Goal: Book appointment/travel/reservation

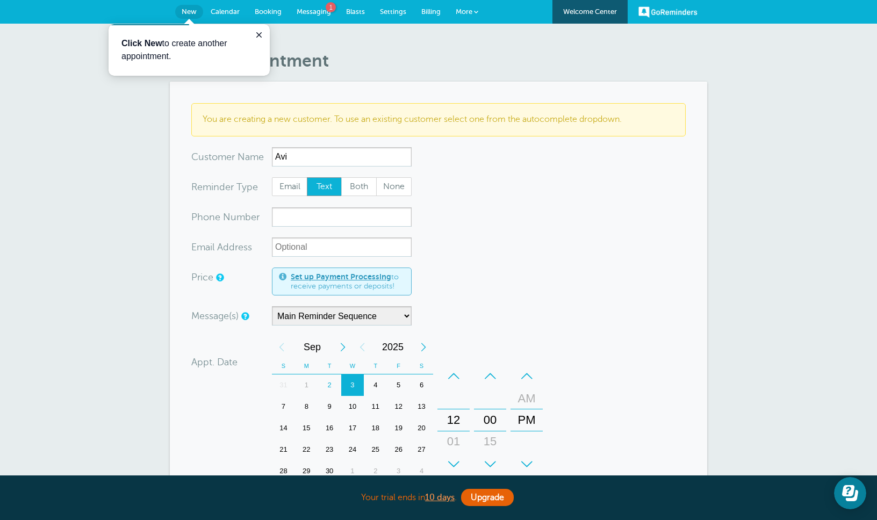
type input "Avi"
click at [318, 212] on input "xxx-no-autofill" at bounding box center [342, 216] width 140 height 19
click at [344, 187] on span "Both" at bounding box center [359, 187] width 34 height 18
click at [341, 177] on input "Both" at bounding box center [341, 177] width 1 height 1
radio input "true"
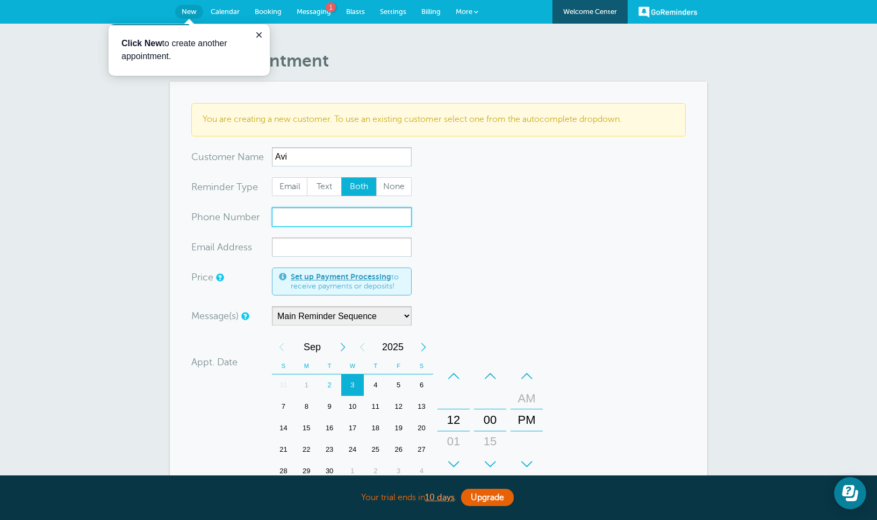
click at [330, 216] on input "xxx-no-autofill" at bounding box center [342, 216] width 140 height 19
type input "a"
type input "innovate8"
drag, startPoint x: 339, startPoint y: 218, endPoint x: 203, endPoint y: 212, distance: 136.6
click at [203, 212] on div "xxx-no-autofill Pho ne Nu mber innovate8" at bounding box center [301, 216] width 220 height 19
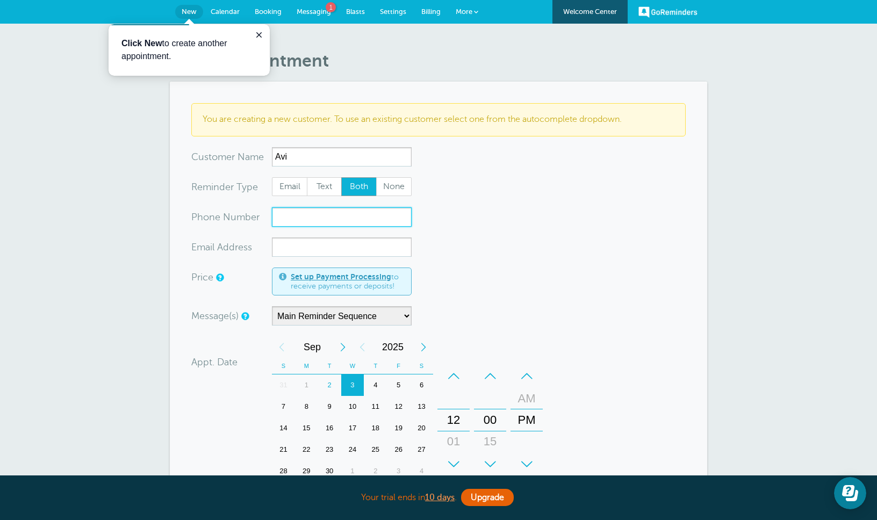
click at [326, 219] on input "xxx-no-autofill" at bounding box center [342, 216] width 140 height 19
paste input ""innovate8384@gmail.com" <innovate8384@gmail.com>"
drag, startPoint x: 299, startPoint y: 217, endPoint x: 201, endPoint y: 200, distance: 99.3
click at [201, 200] on form "You are creating a new customer. To use an existing customer select one from th…" at bounding box center [438, 390] width 494 height 574
click at [279, 214] on input "<innovate8384@gmail.com>" at bounding box center [342, 216] width 140 height 19
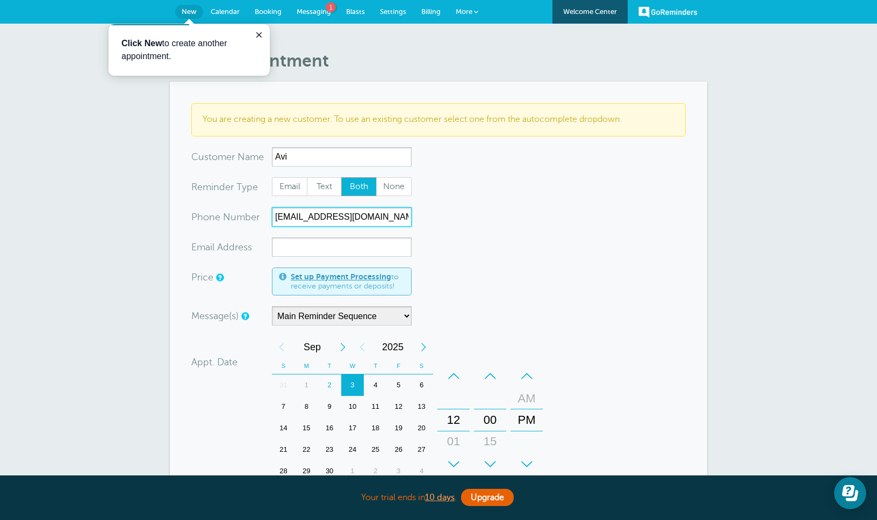
click at [384, 217] on input "innovate8384@gmail.com>" at bounding box center [342, 216] width 140 height 19
drag, startPoint x: 384, startPoint y: 217, endPoint x: 254, endPoint y: 218, distance: 129.5
click at [254, 218] on div "xxx-no-autofill Pho ne Nu mber innovate8384@gmail.com" at bounding box center [301, 216] width 220 height 19
type input "innovate8384@gmail.com"
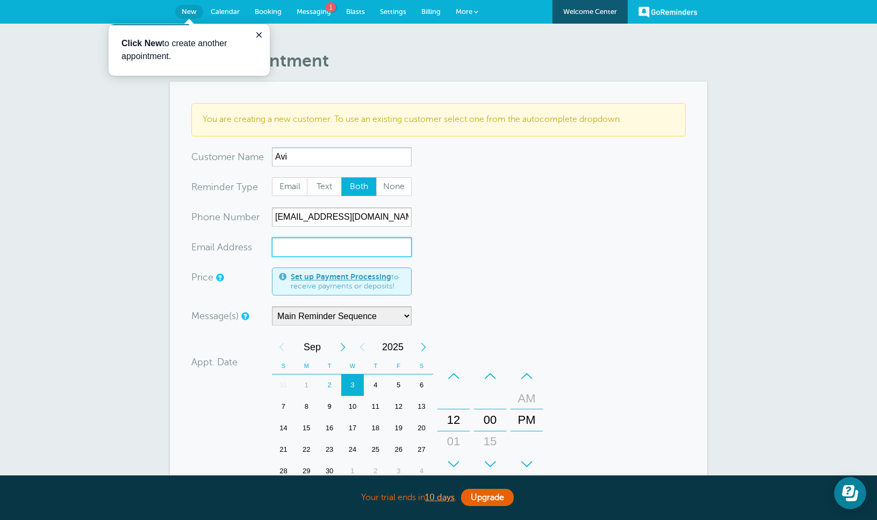
click at [288, 248] on input "xx-no-autofill" at bounding box center [342, 246] width 140 height 19
paste input "innovate8384@gmail.com"
type input "innovate8384@gmail.com"
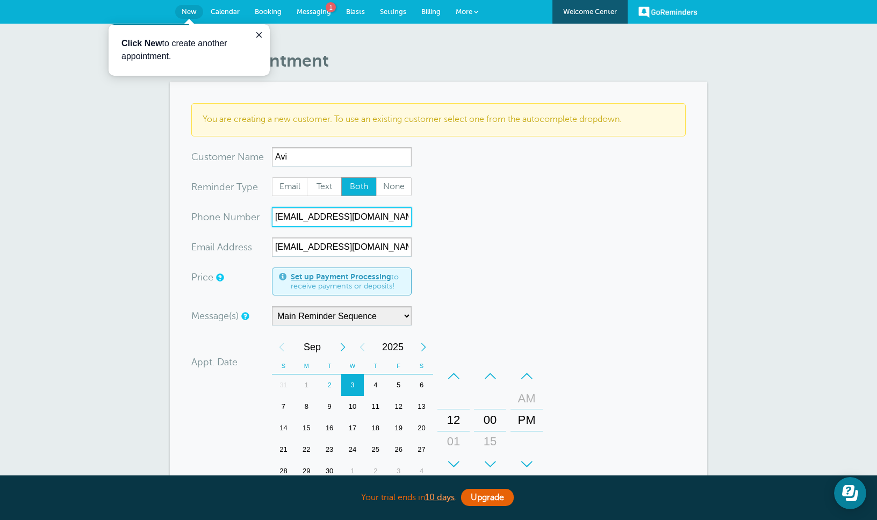
drag, startPoint x: 384, startPoint y: 218, endPoint x: 212, endPoint y: 226, distance: 172.1
click at [212, 226] on form "You are creating a new customer. To use an existing customer select one from th…" at bounding box center [438, 390] width 494 height 574
drag, startPoint x: 380, startPoint y: 219, endPoint x: 201, endPoint y: 226, distance: 178.5
click at [201, 226] on div "xxx-no-autofill Pho ne Nu mber innovate8384@gmail.co" at bounding box center [301, 216] width 220 height 19
type input "i"
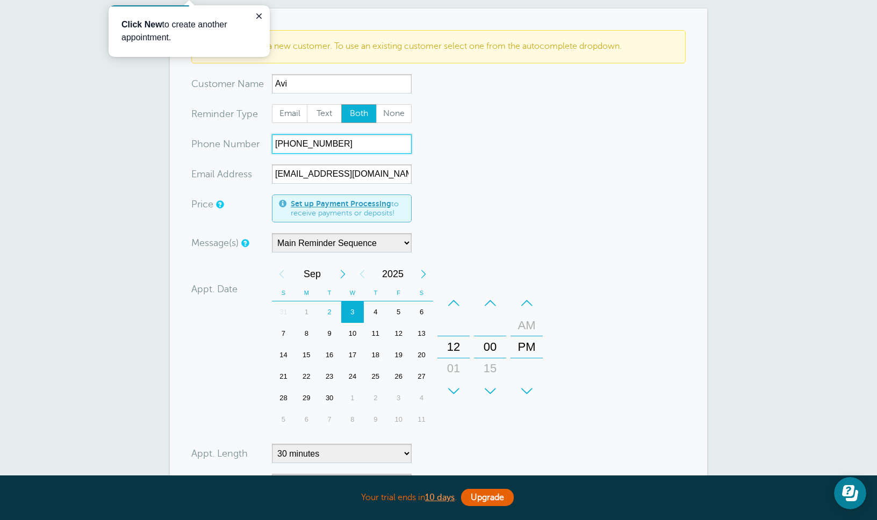
scroll to position [75, 0]
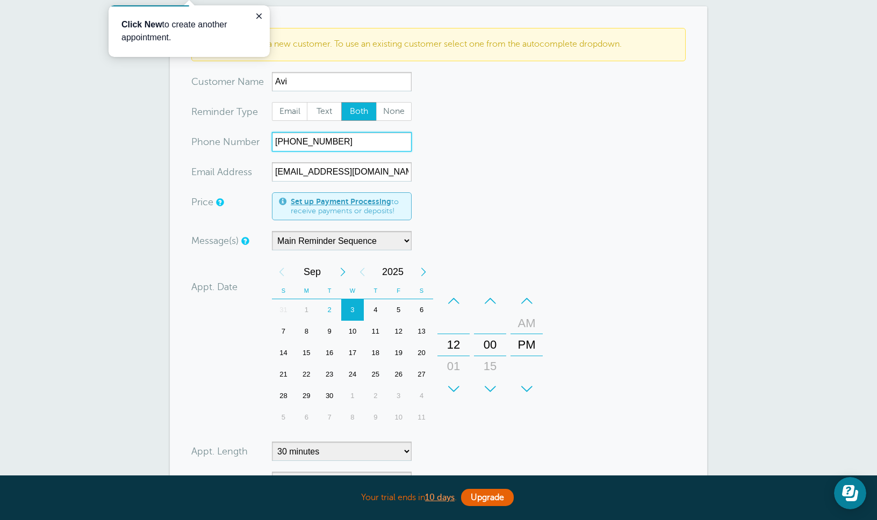
click at [395, 308] on div "5" at bounding box center [398, 309] width 23 height 21
click at [452, 383] on div "+" at bounding box center [453, 388] width 32 height 21
click at [496, 384] on div "+" at bounding box center [490, 388] width 32 height 21
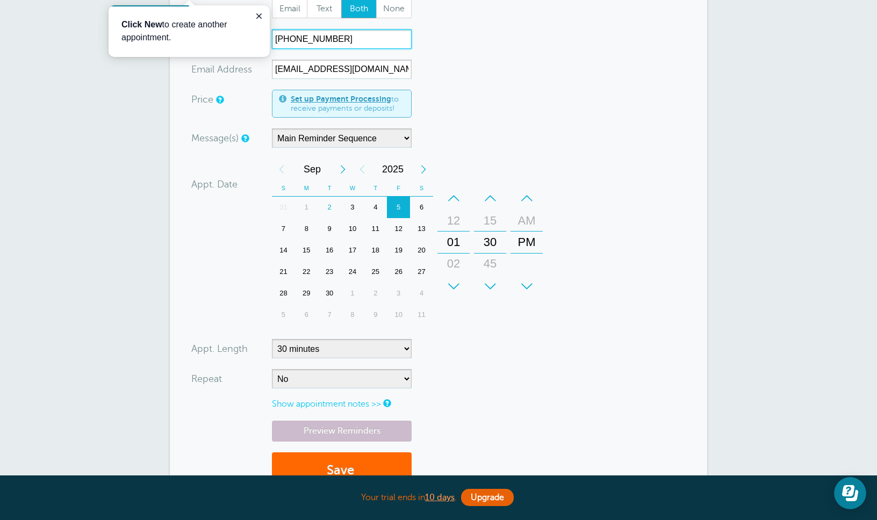
scroll to position [193, 0]
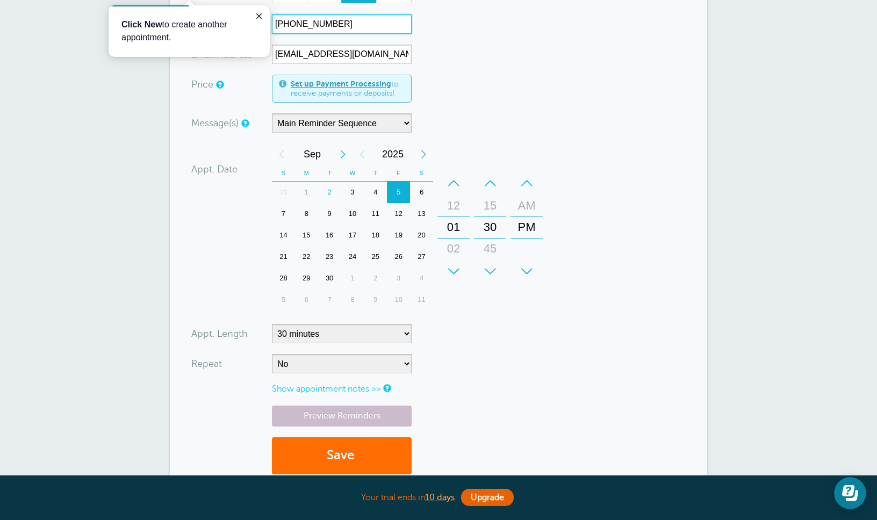
type input "856-418-7897"
click at [355, 454] on button "Save" at bounding box center [342, 455] width 140 height 37
